Goal: Task Accomplishment & Management: Complete application form

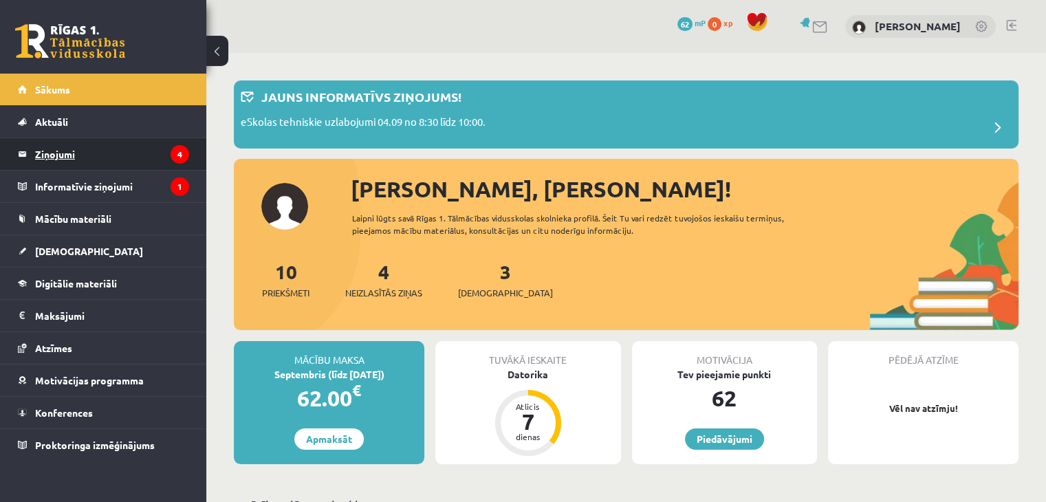
click at [91, 165] on legend "Ziņojumi 4" at bounding box center [112, 154] width 154 height 32
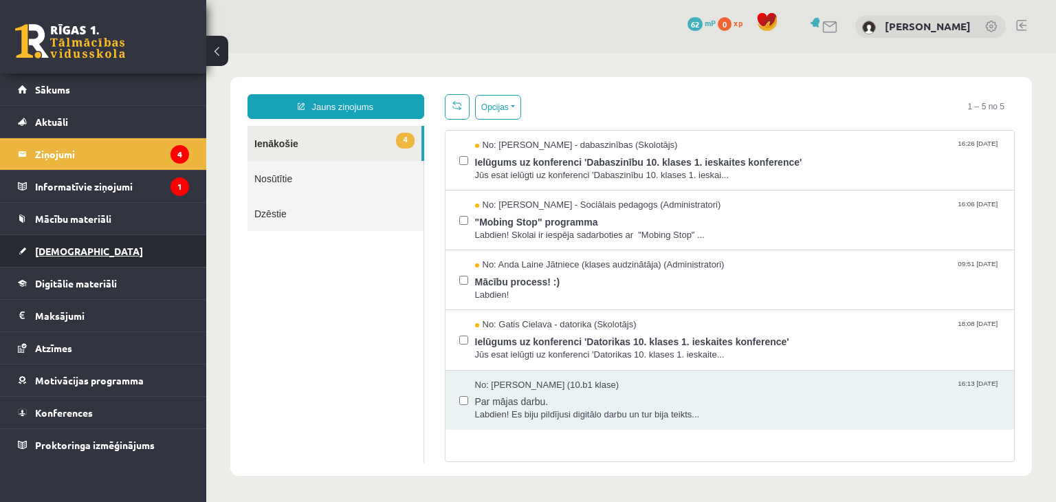
click at [63, 250] on span "[DEMOGRAPHIC_DATA]" at bounding box center [89, 251] width 108 height 12
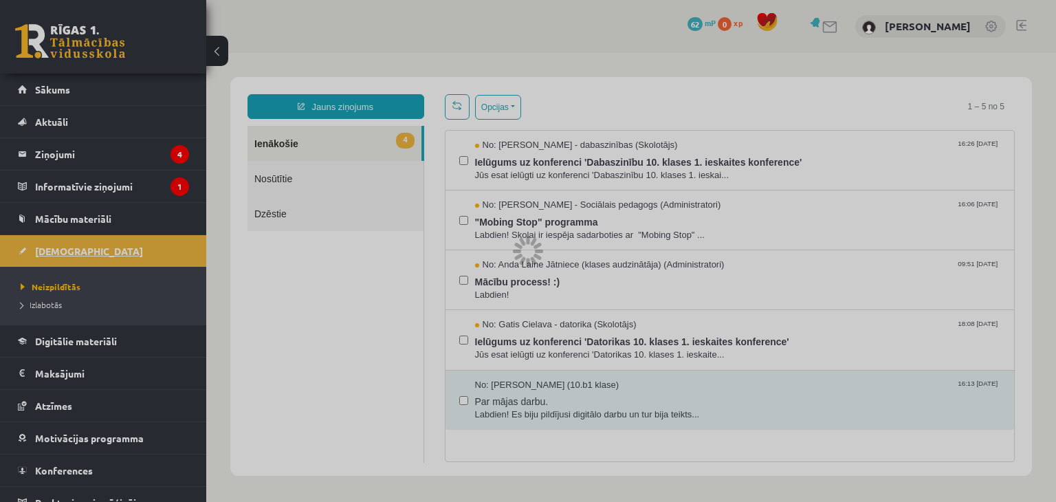
click at [63, 250] on div at bounding box center [528, 251] width 1056 height 502
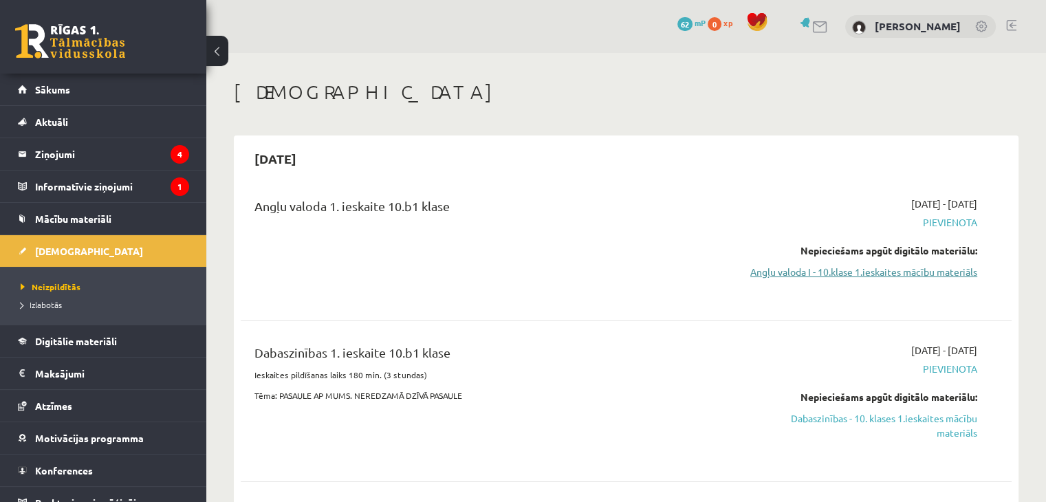
click at [961, 278] on link "Angļu valoda I - 10.klase 1.ieskaites mācību materiāls" at bounding box center [863, 272] width 227 height 14
click at [948, 274] on link "Angļu valoda I - 10.klase 1.ieskaites mācību materiāls" at bounding box center [863, 272] width 227 height 14
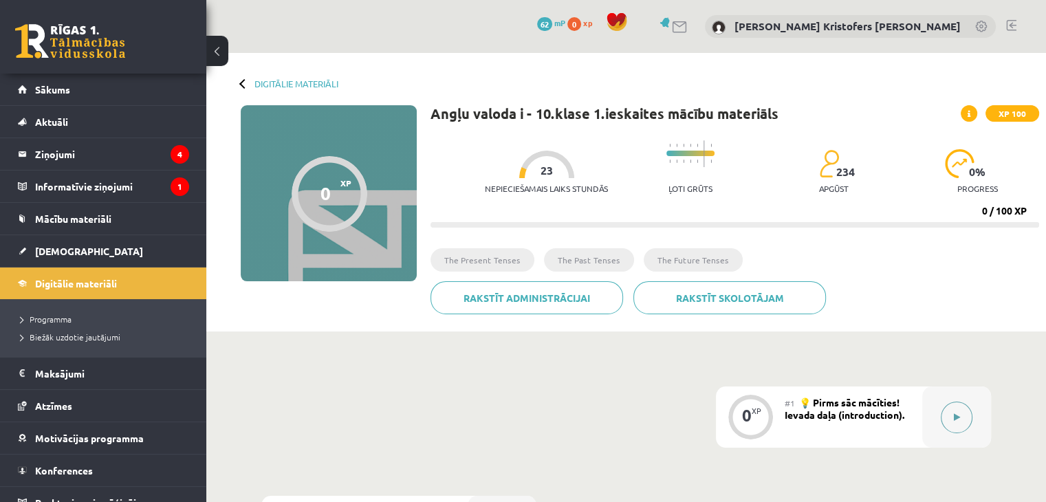
click at [961, 422] on button at bounding box center [957, 418] width 32 height 32
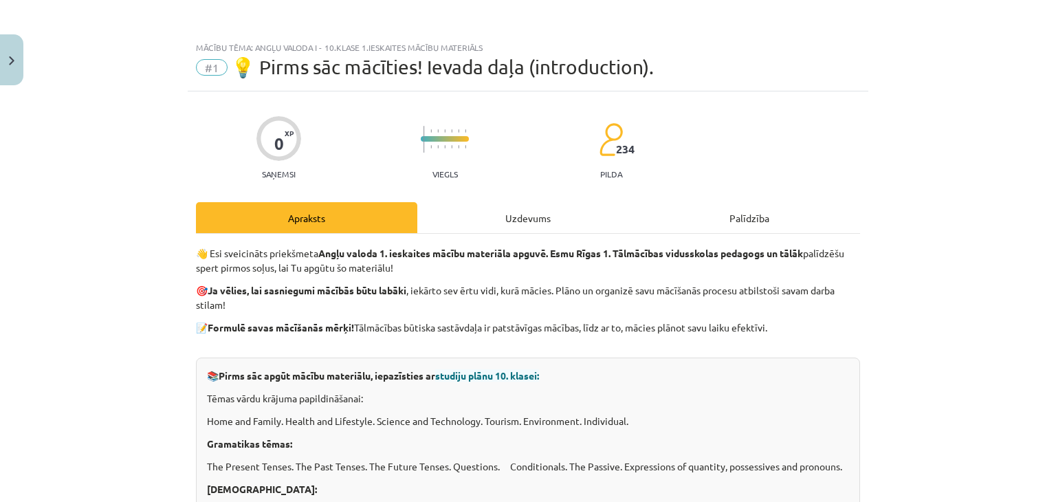
click at [499, 210] on div "Uzdevums" at bounding box center [527, 217] width 221 height 31
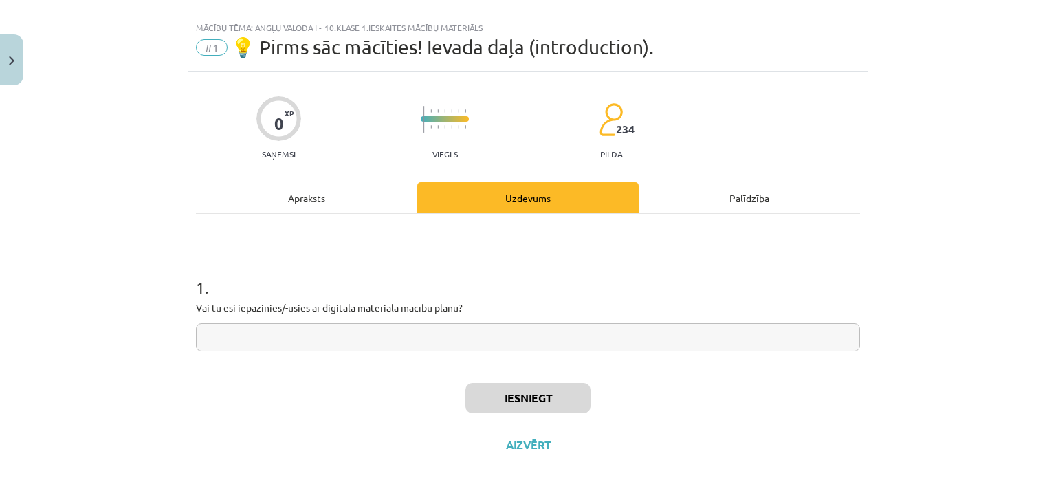
click at [305, 190] on div "Apraksts" at bounding box center [306, 197] width 221 height 31
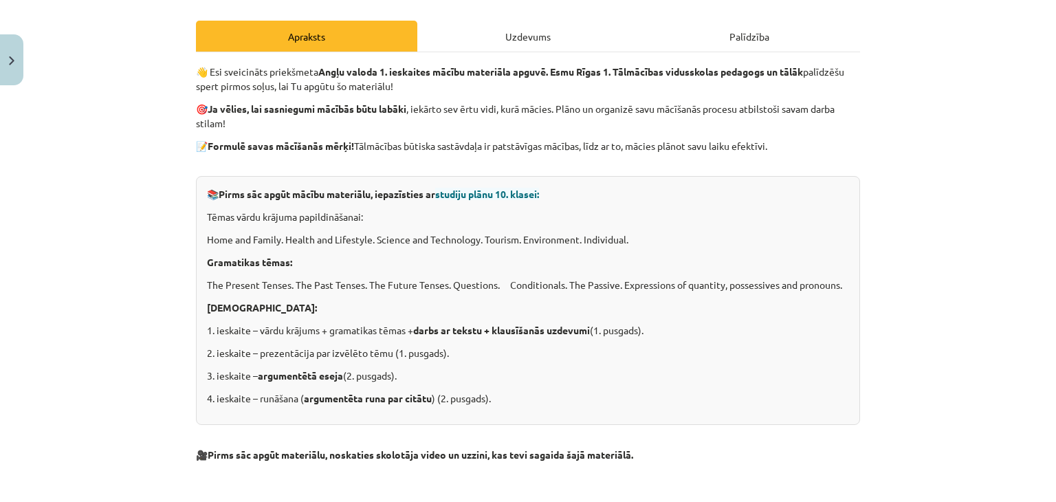
scroll to position [189, 0]
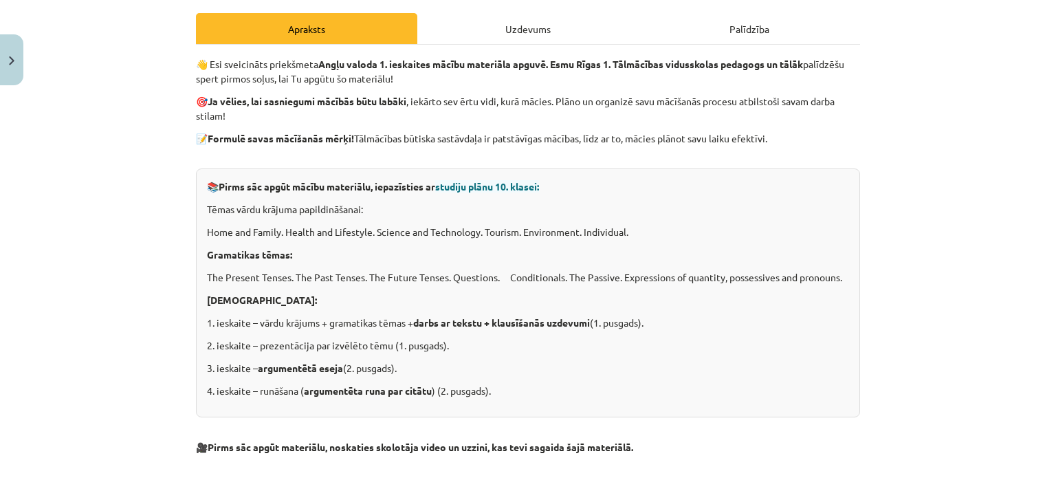
click at [506, 17] on div "Uzdevums" at bounding box center [527, 28] width 221 height 31
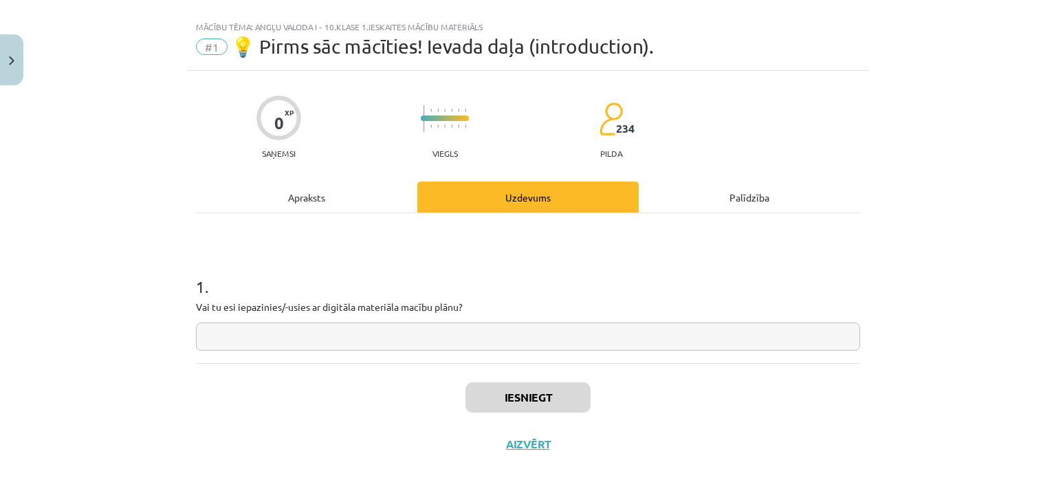
scroll to position [20, 0]
click at [374, 333] on input "text" at bounding box center [528, 337] width 664 height 28
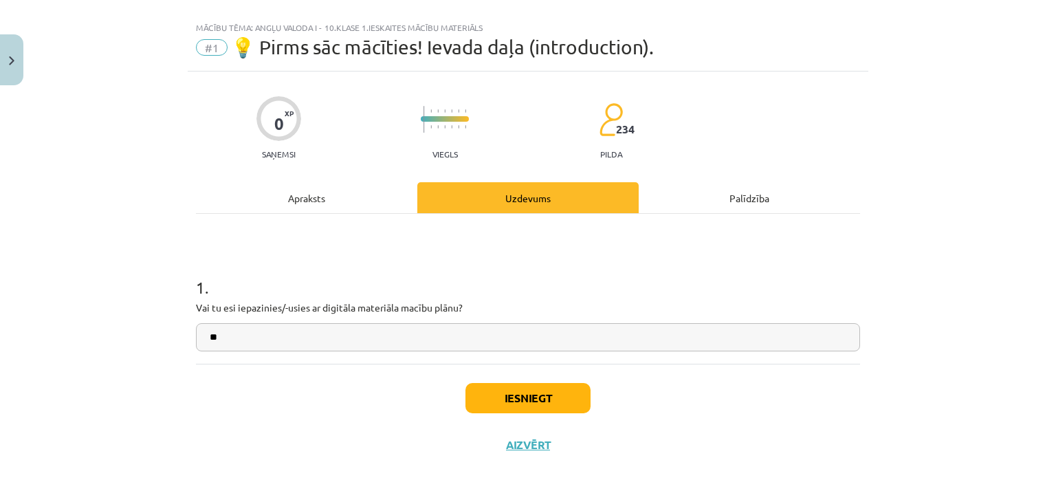
type input "**"
click at [499, 391] on button "Iesniegt" at bounding box center [527, 398] width 125 height 30
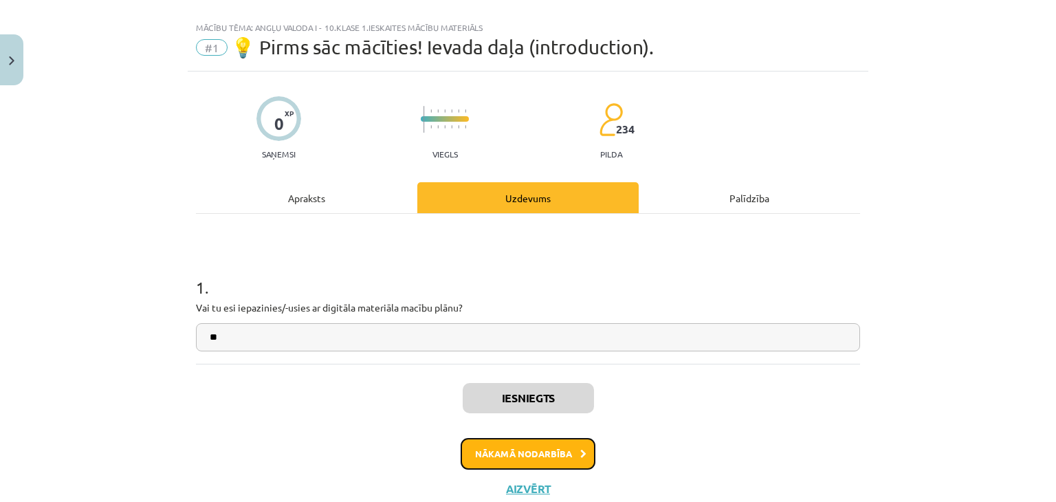
click at [562, 457] on button "Nākamā nodarbība" at bounding box center [528, 454] width 135 height 32
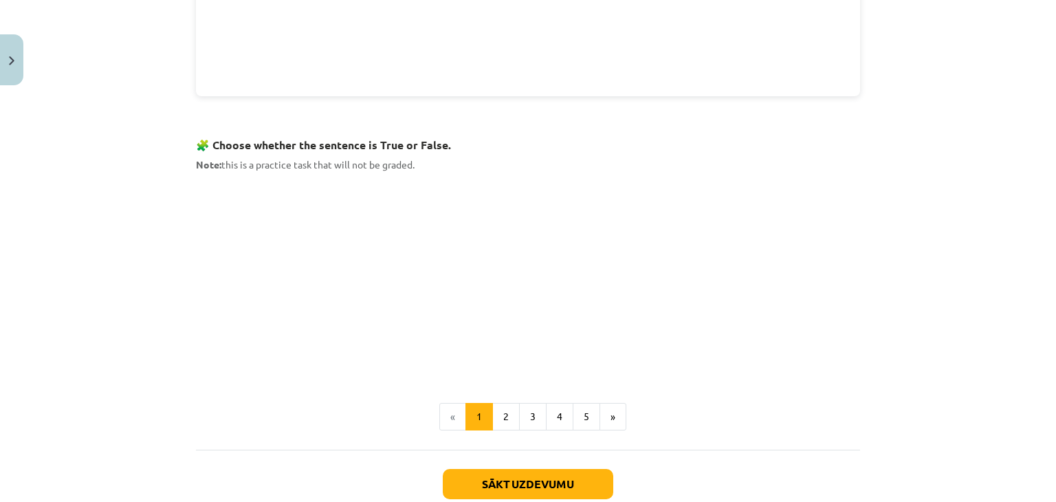
scroll to position [809, 0]
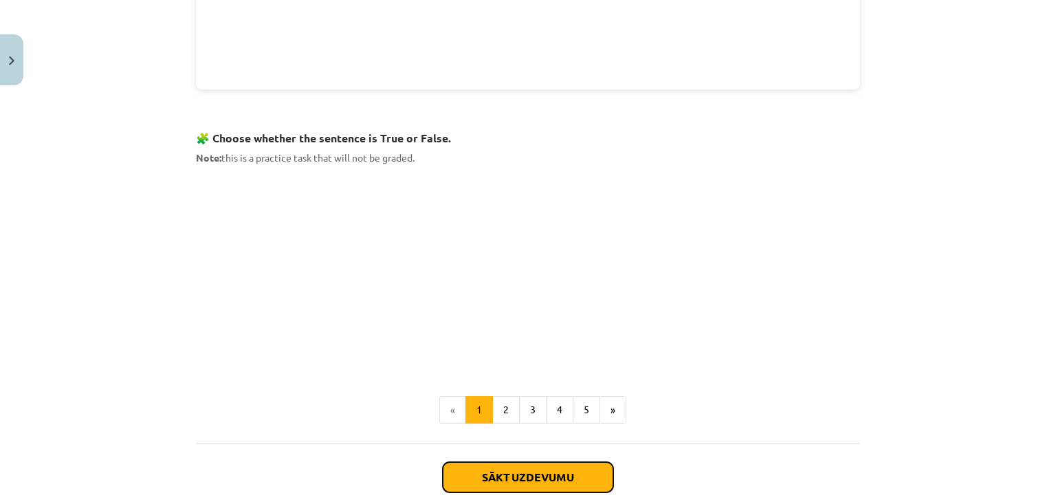
click at [567, 464] on button "Sākt uzdevumu" at bounding box center [528, 477] width 171 height 30
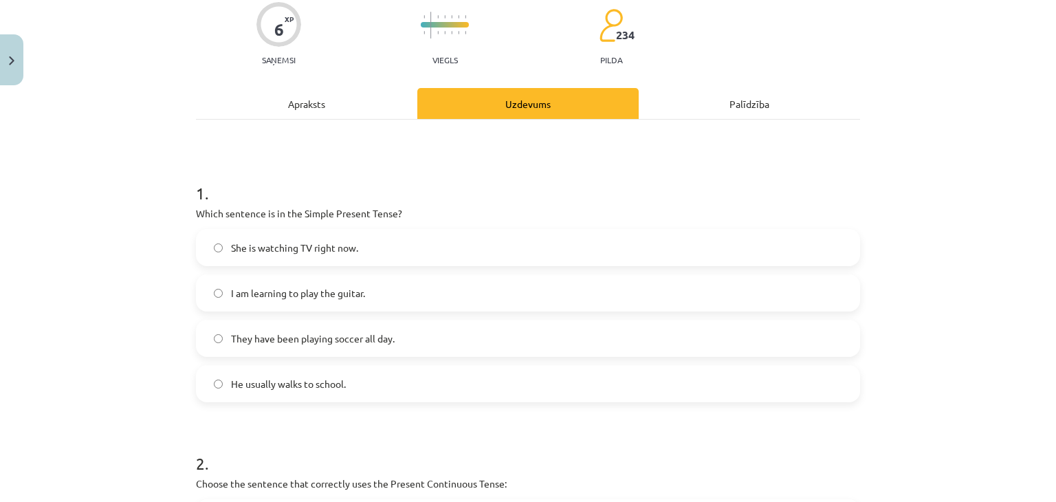
scroll to position [120, 0]
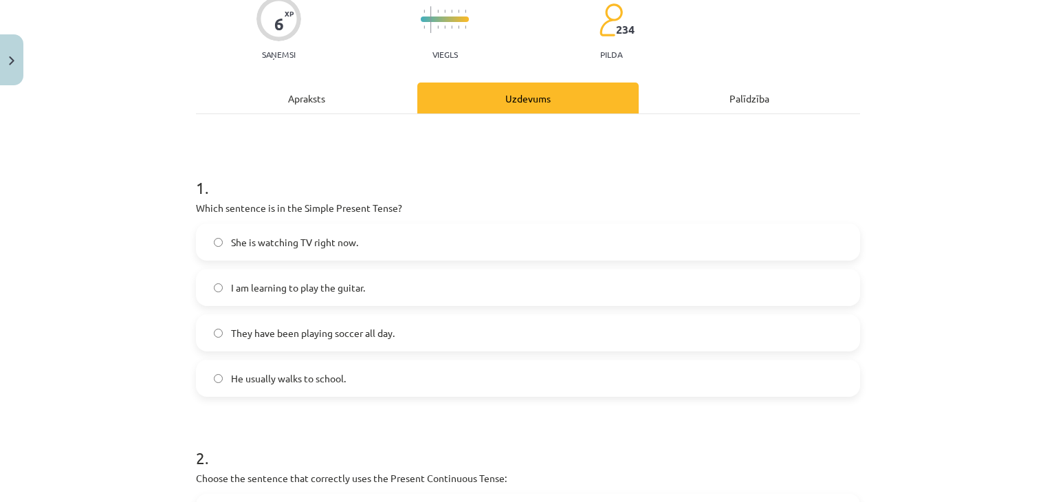
click at [267, 232] on label "She is watching TV right now." at bounding box center [527, 242] width 661 height 34
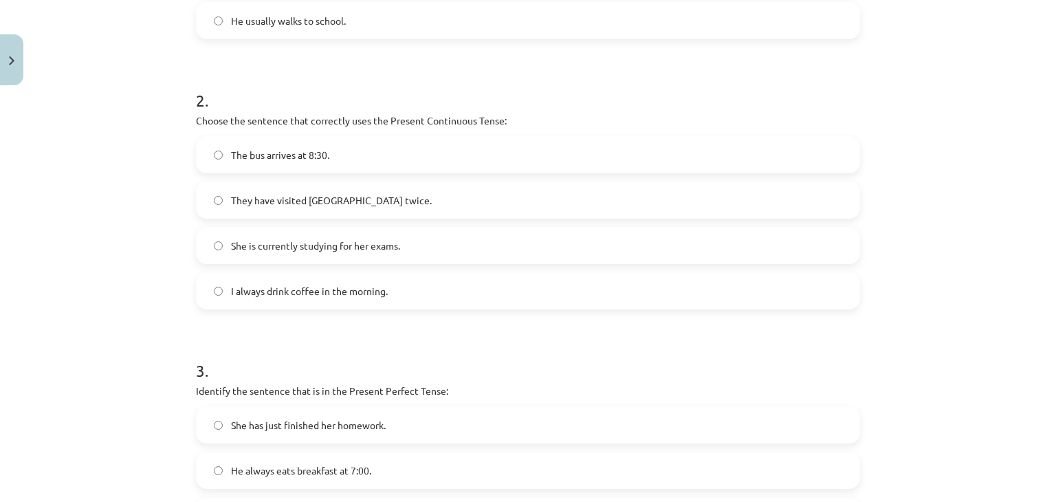
scroll to position [490, 0]
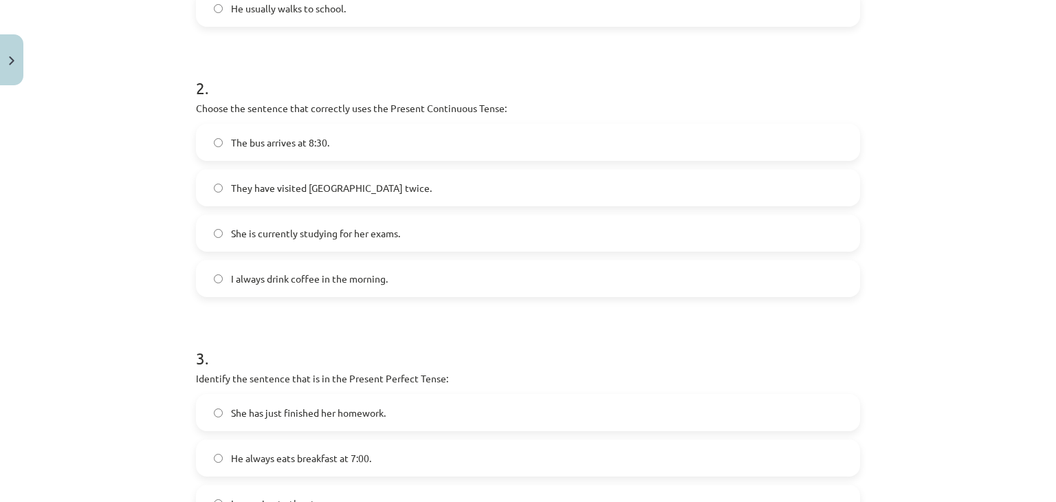
click at [299, 226] on span "She is currently studying for her exams." at bounding box center [315, 233] width 169 height 14
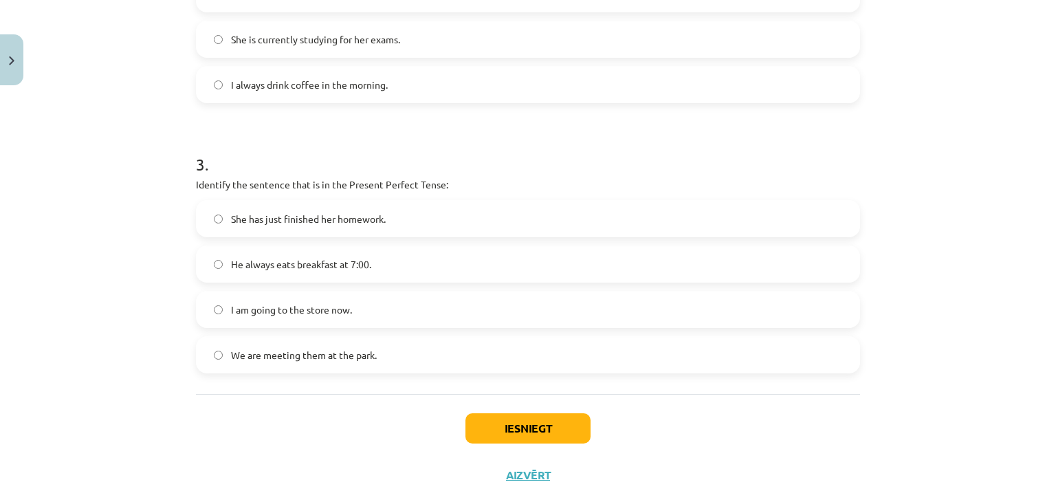
scroll to position [714, 0]
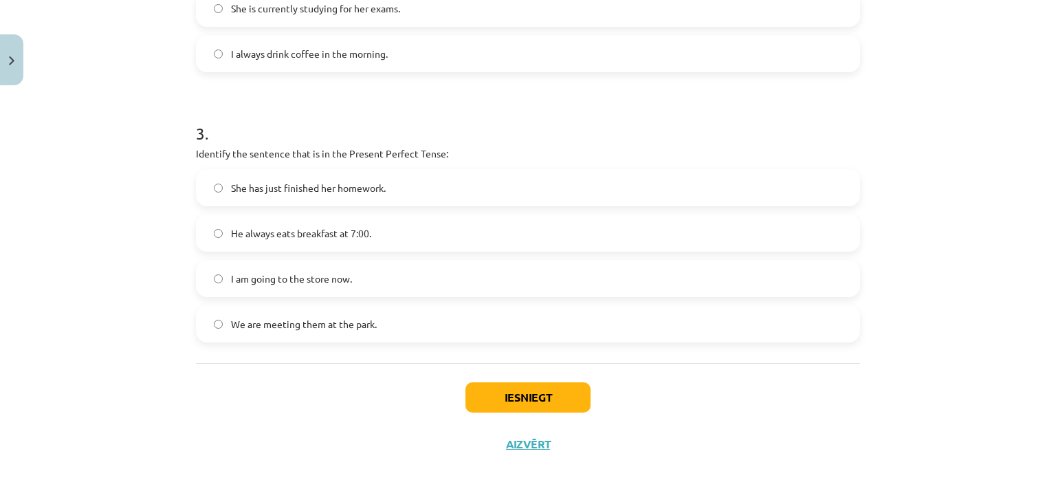
click at [331, 284] on span "I am going to the store now." at bounding box center [291, 279] width 121 height 14
click at [508, 403] on button "Iesniegt" at bounding box center [527, 397] width 125 height 30
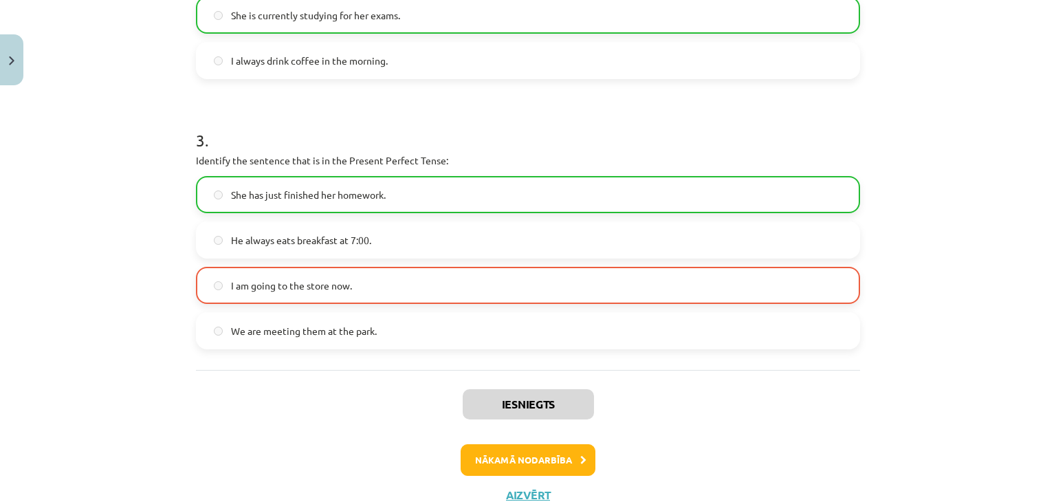
scroll to position [726, 0]
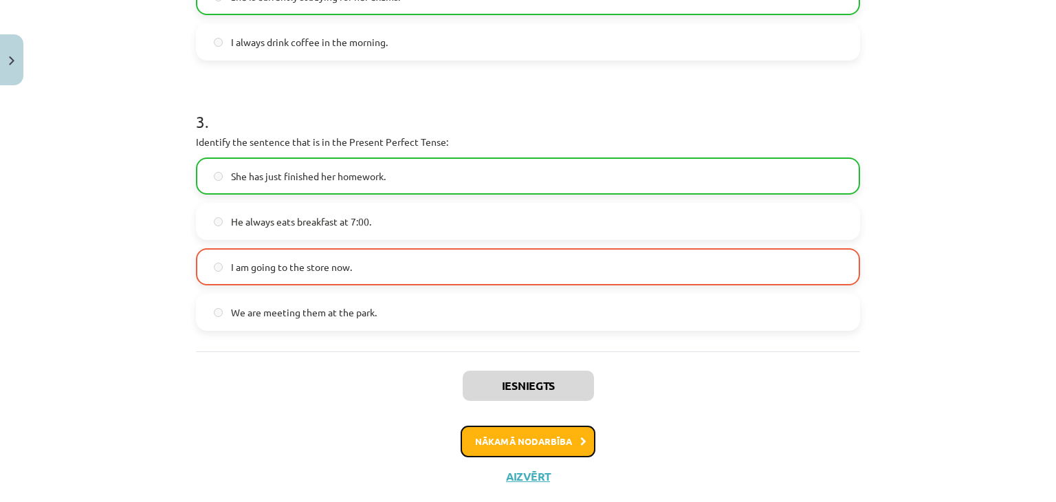
click at [517, 439] on button "Nākamā nodarbība" at bounding box center [528, 442] width 135 height 32
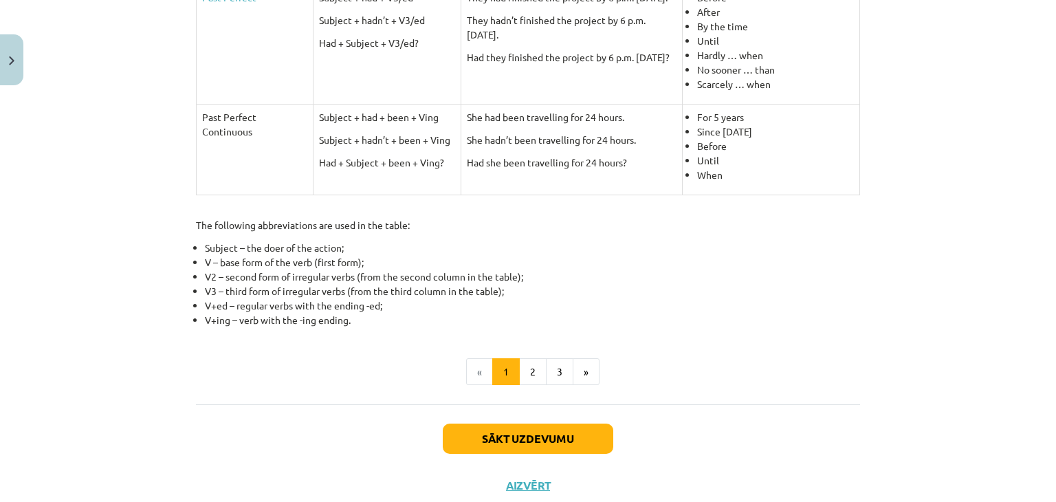
scroll to position [661, 0]
